Goal: Information Seeking & Learning: Understand process/instructions

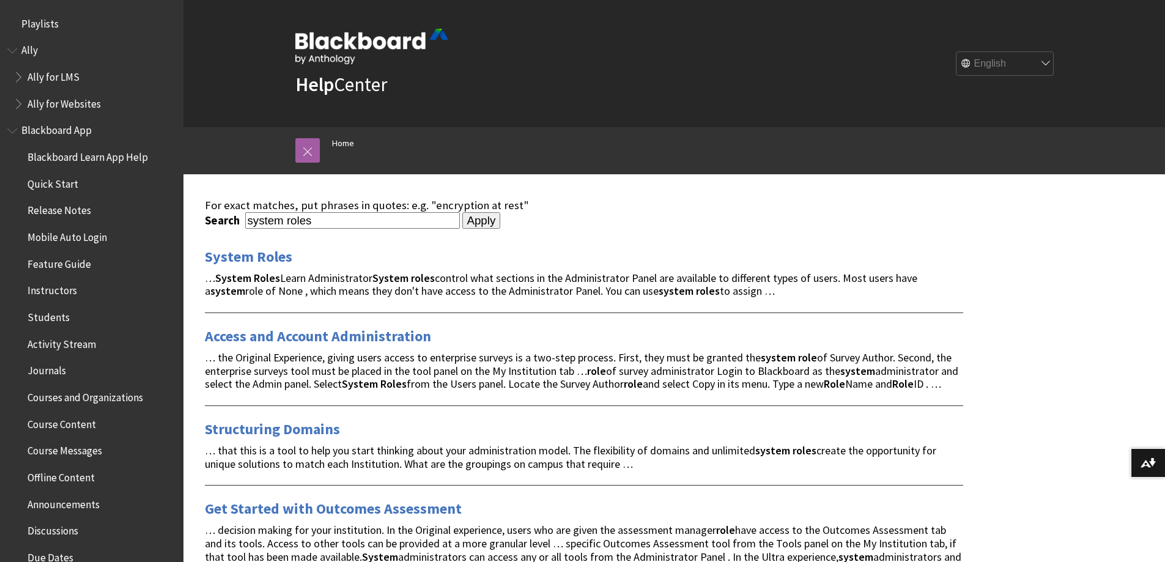
scroll to position [177, 0]
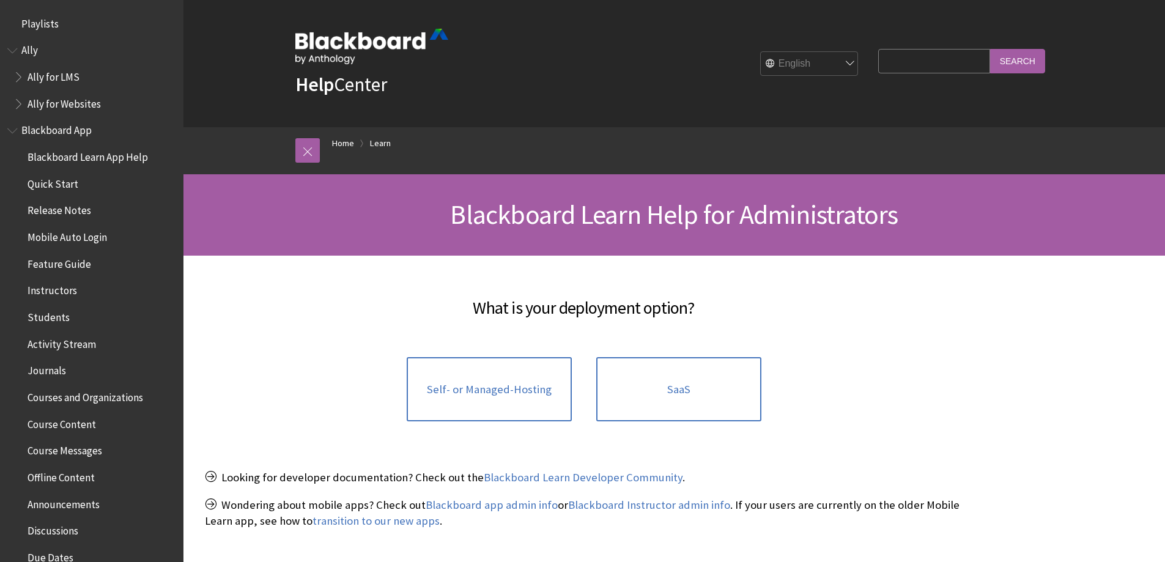
scroll to position [1165, 0]
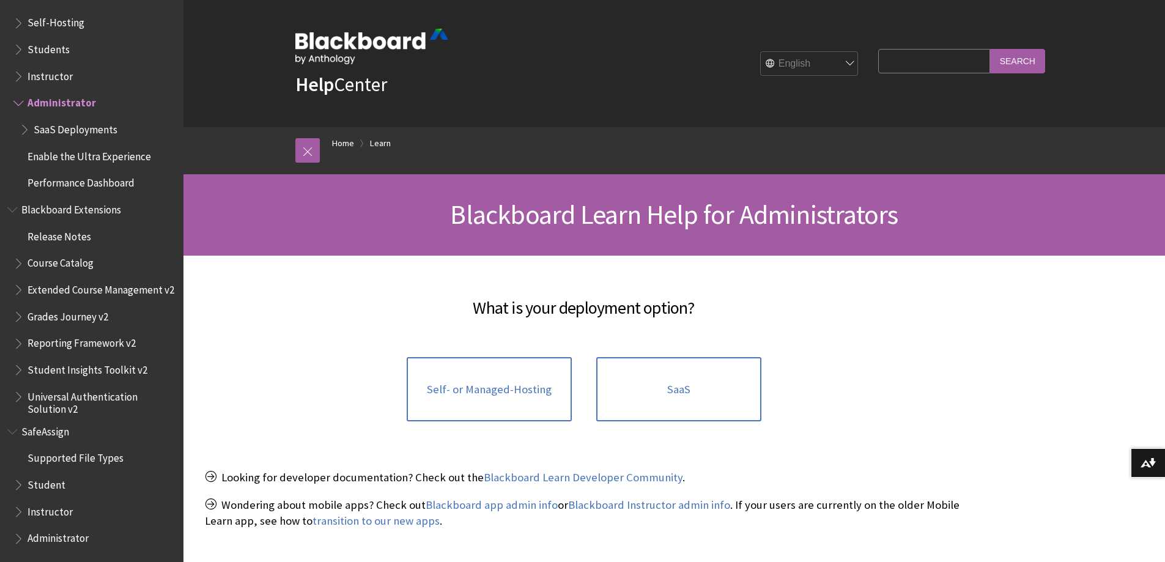
click at [924, 60] on input "Search Query" at bounding box center [933, 61] width 111 height 24
type input "course template"
click at [1021, 61] on input "Search" at bounding box center [1017, 61] width 55 height 24
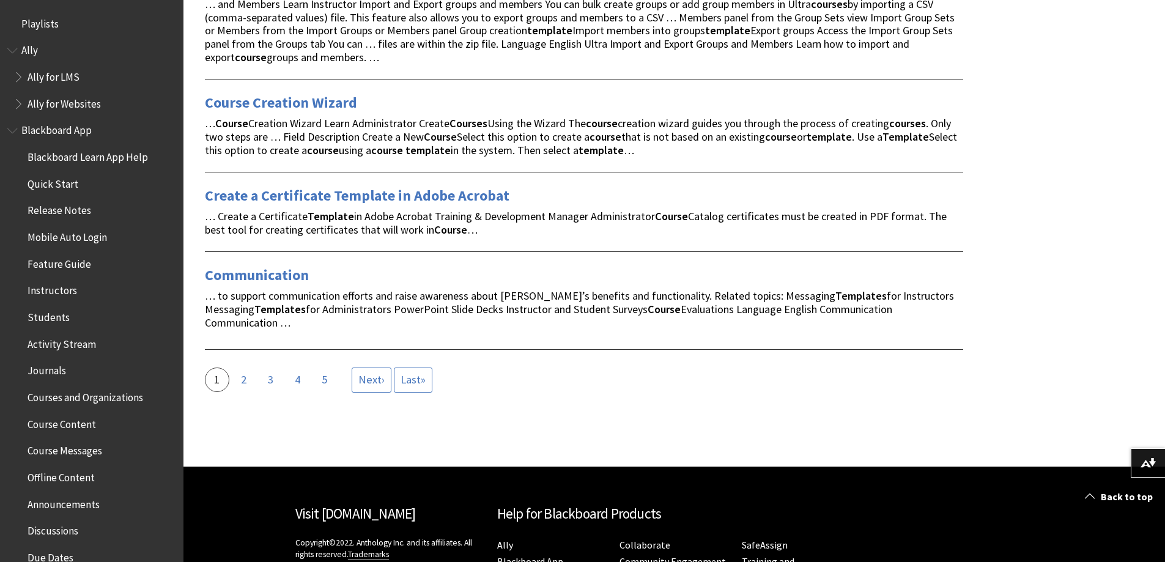
scroll to position [1957, 0]
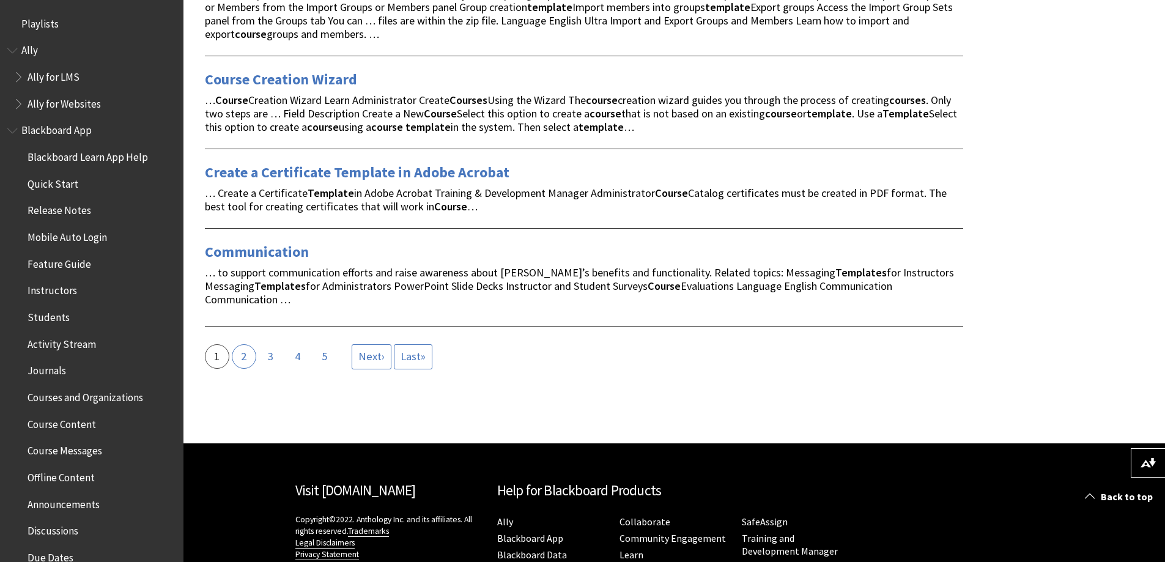
click at [239, 344] on link "Page 2" at bounding box center [244, 356] width 24 height 24
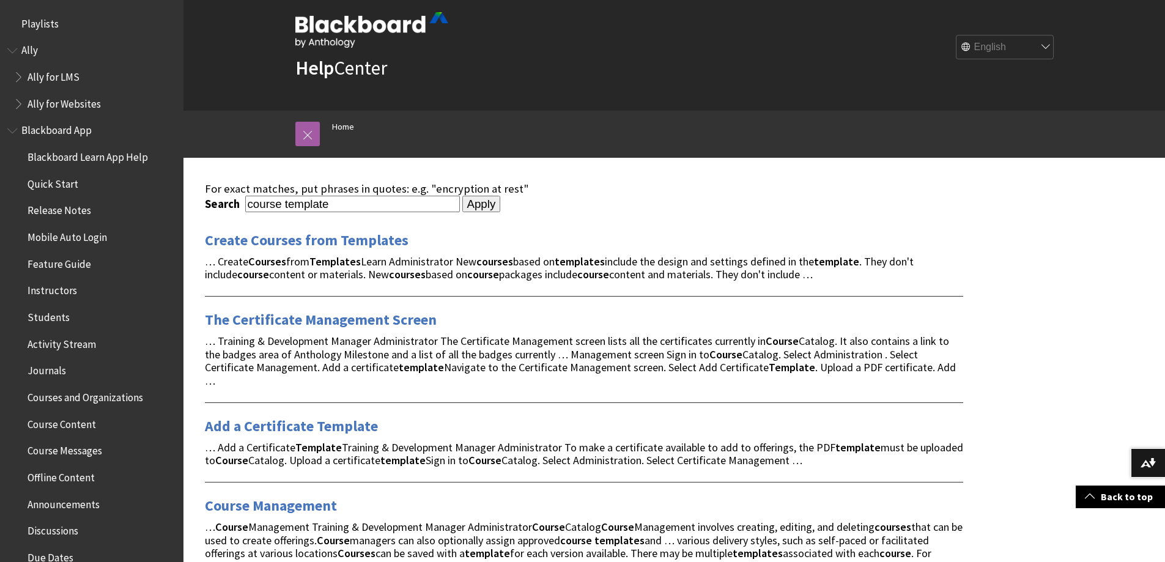
scroll to position [0, 0]
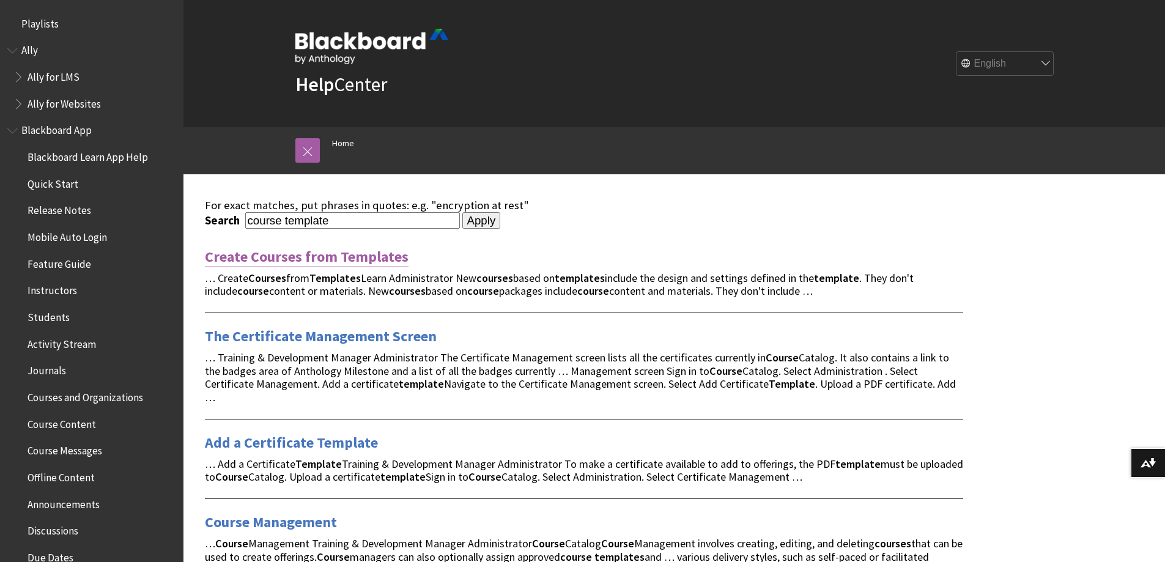
click at [366, 254] on link "Create Courses from Templates" at bounding box center [307, 257] width 204 height 20
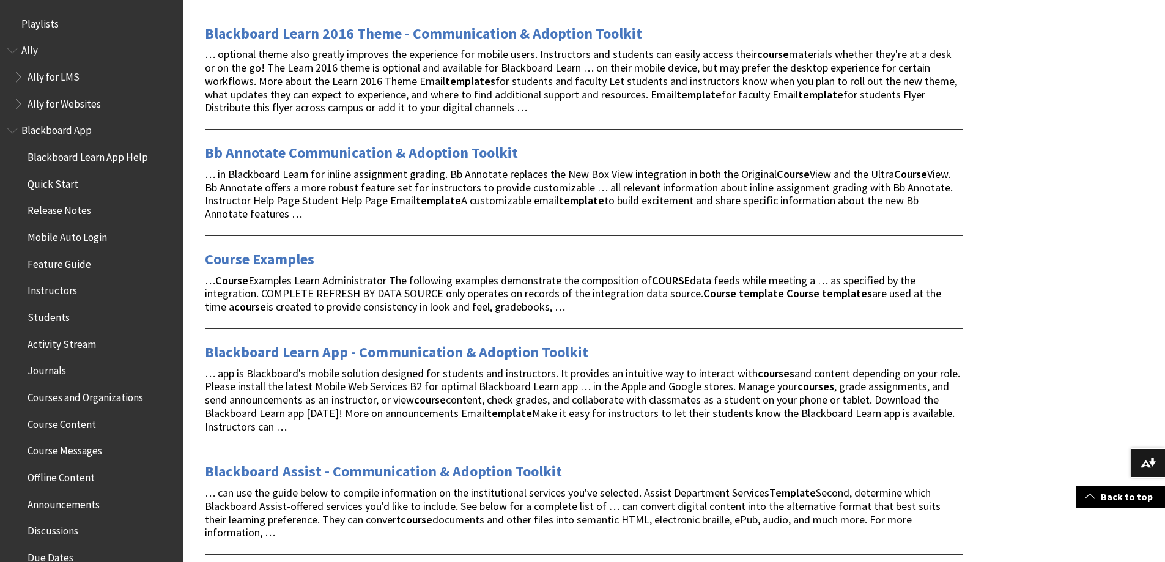
scroll to position [652, 0]
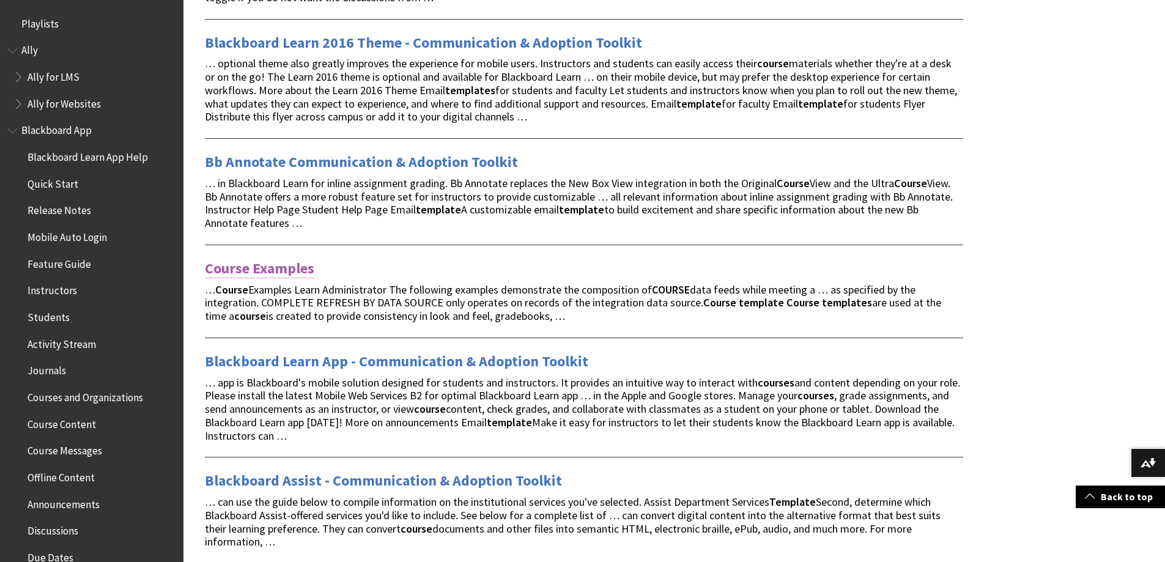
click at [296, 269] on link "Course Examples" at bounding box center [259, 269] width 109 height 20
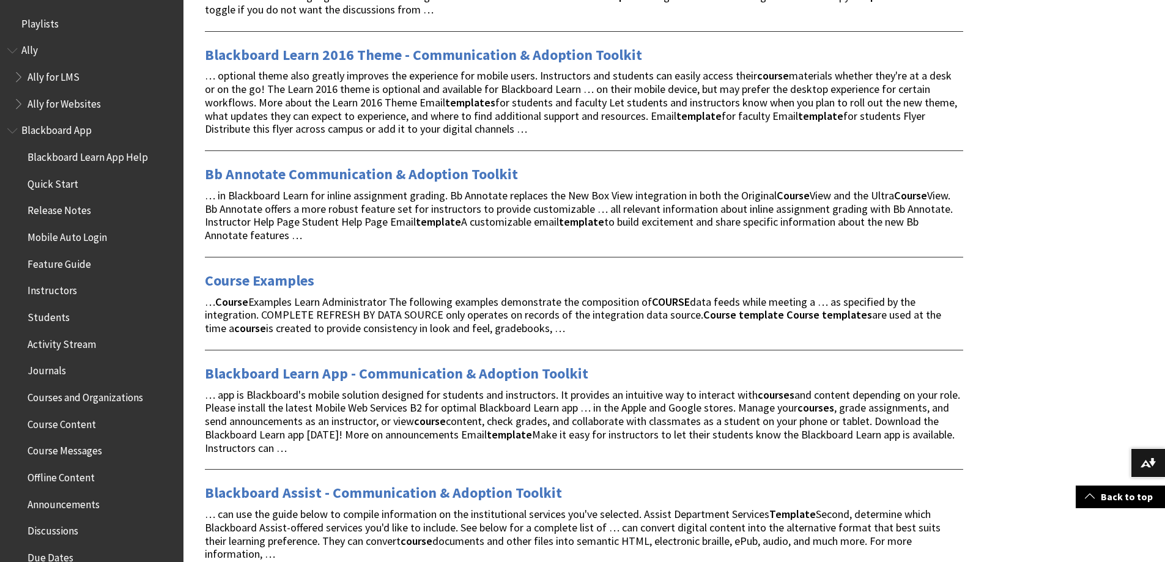
scroll to position [815, 0]
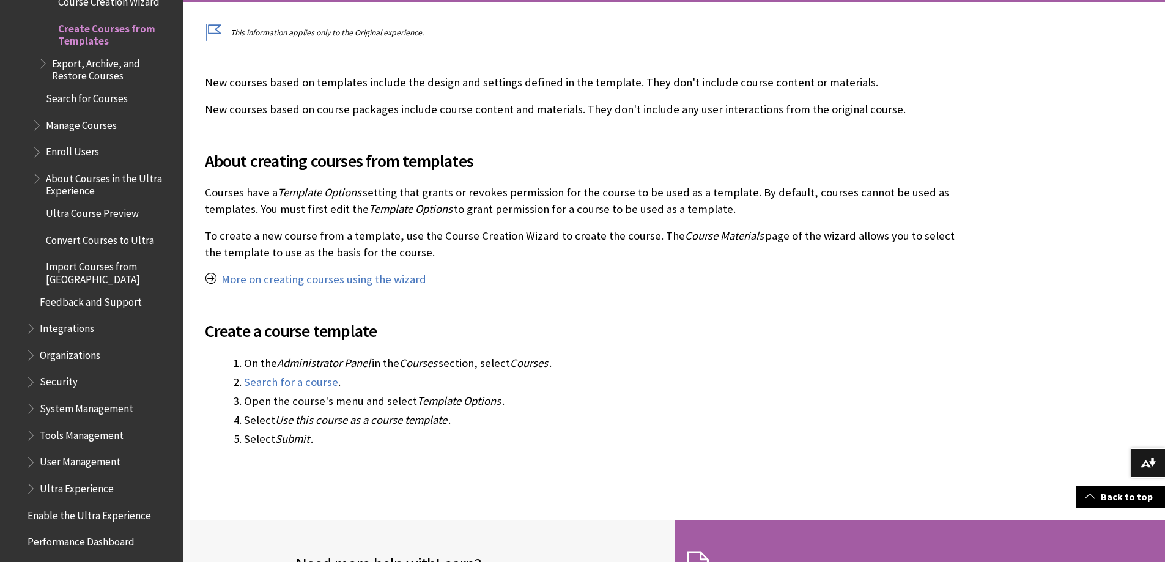
scroll to position [326, 0]
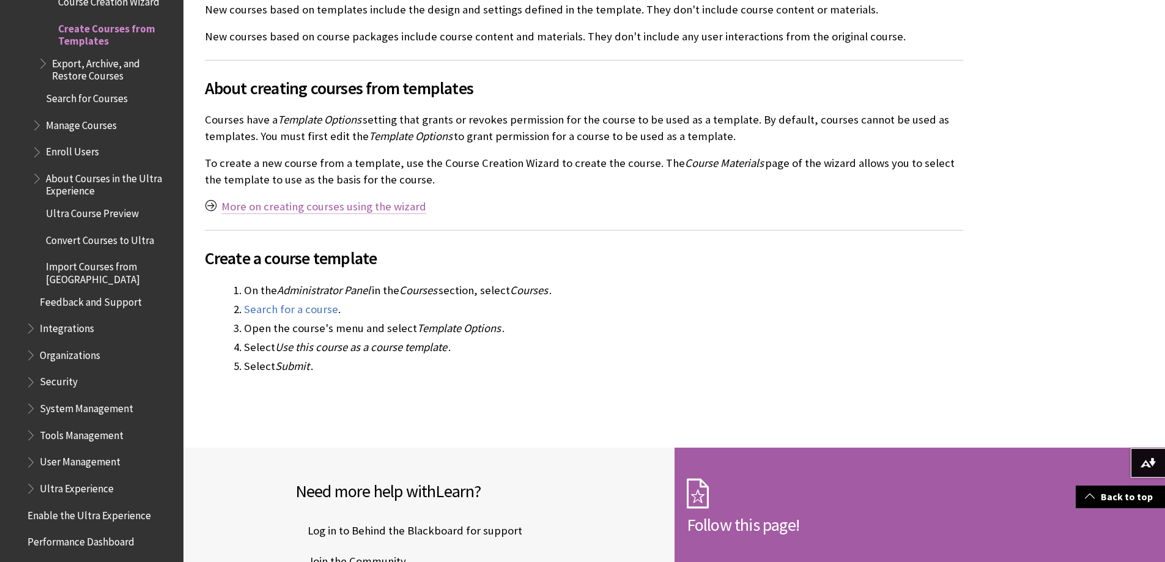
click at [327, 208] on link "More on creating courses using the wizard" at bounding box center [323, 206] width 205 height 15
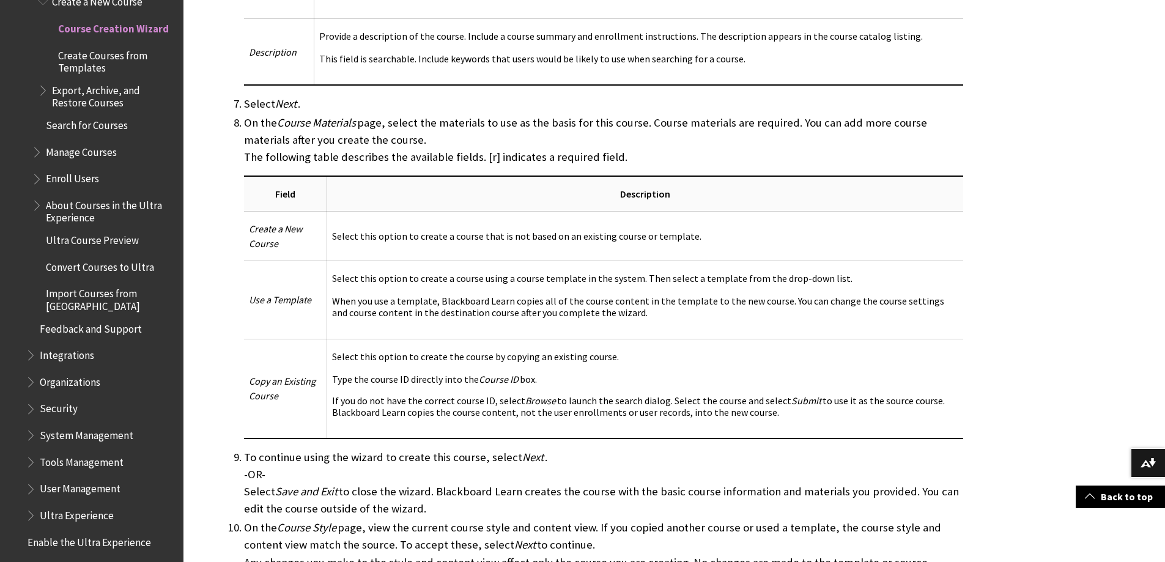
scroll to position [1370, 0]
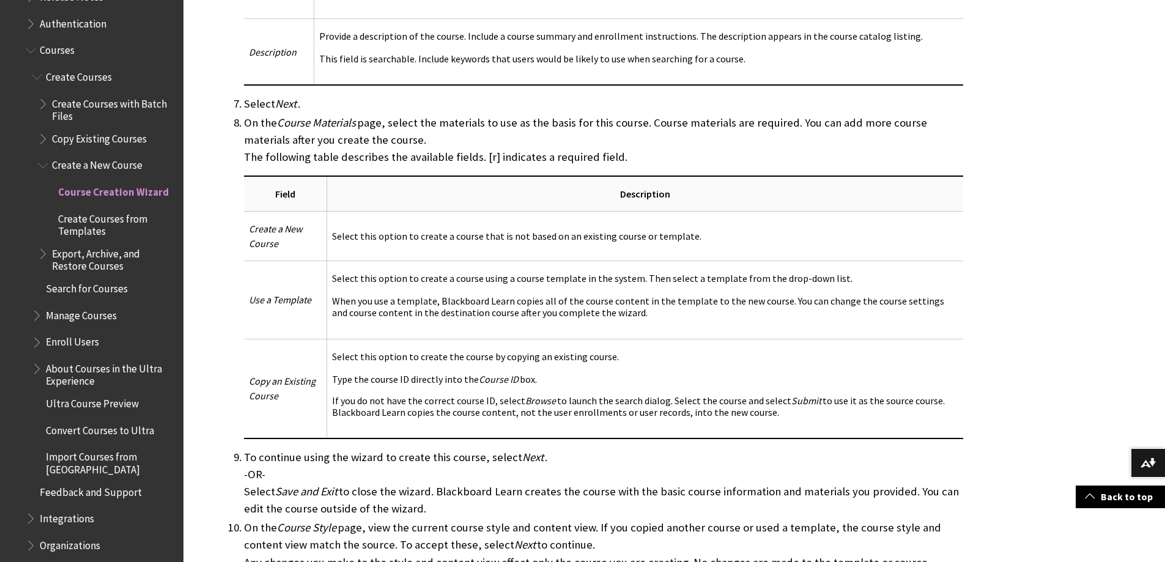
click at [45, 167] on span "Book outline for Blackboard Learn Help" at bounding box center [44, 162] width 13 height 15
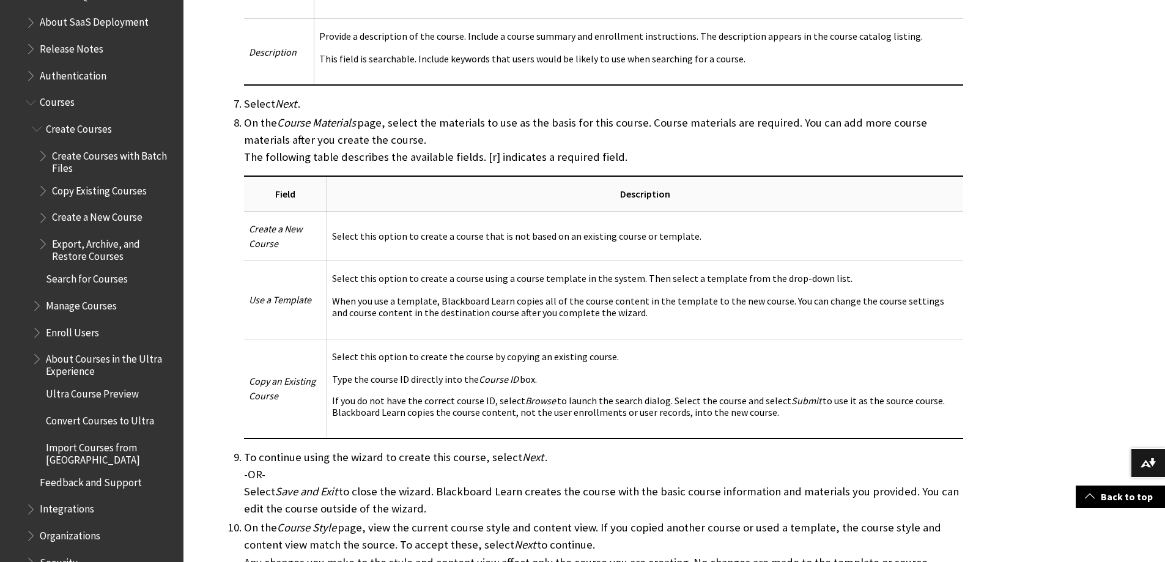
scroll to position [1233, 0]
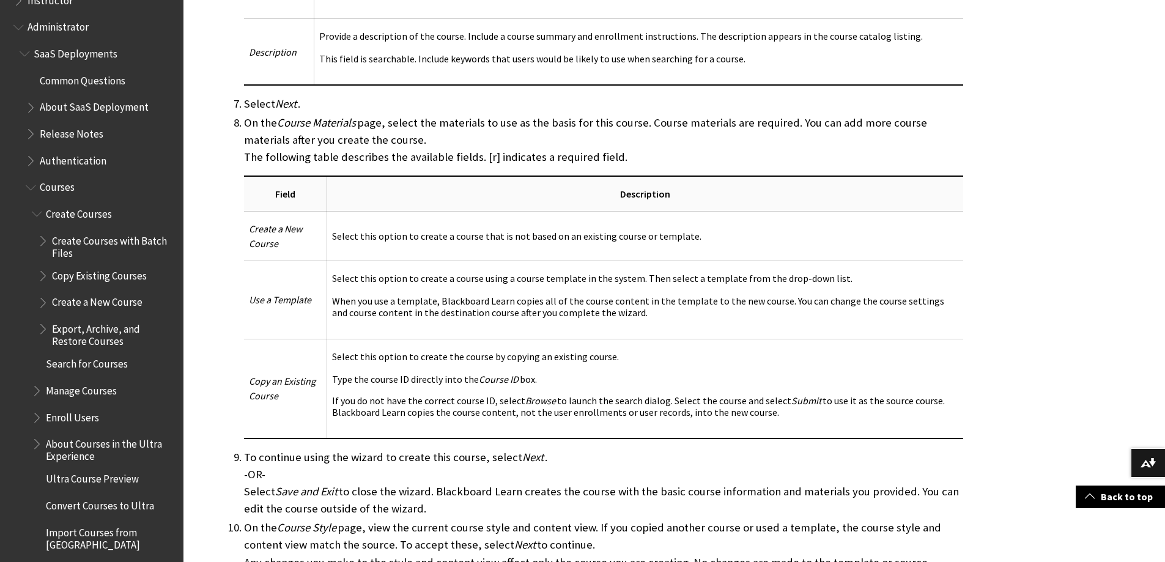
click at [43, 303] on span "Book outline for Blackboard Learn Help" at bounding box center [44, 299] width 13 height 15
